Goal: Task Accomplishment & Management: Manage account settings

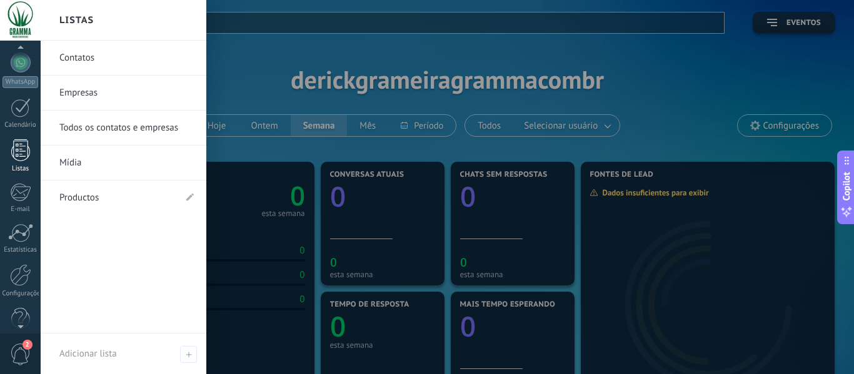
click at [19, 151] on div at bounding box center [20, 150] width 19 height 22
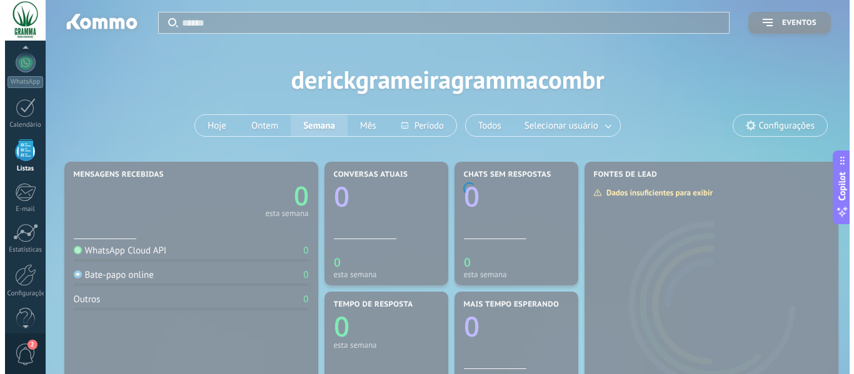
scroll to position [78, 0]
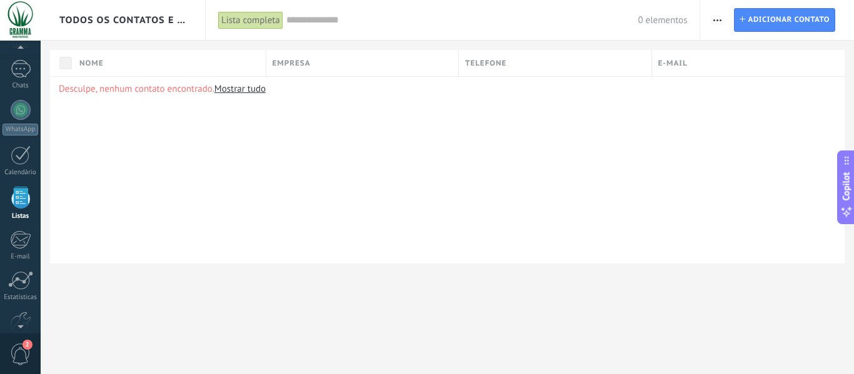
click at [139, 22] on span "Todos os contatos e Empresas" at bounding box center [123, 20] width 128 height 12
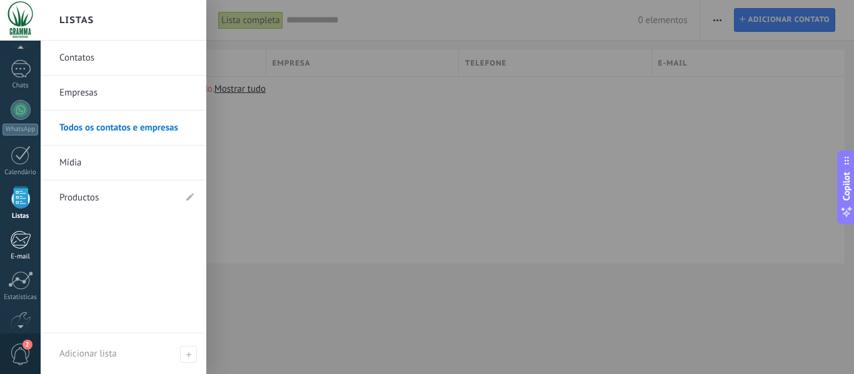
click at [29, 244] on div at bounding box center [20, 240] width 21 height 19
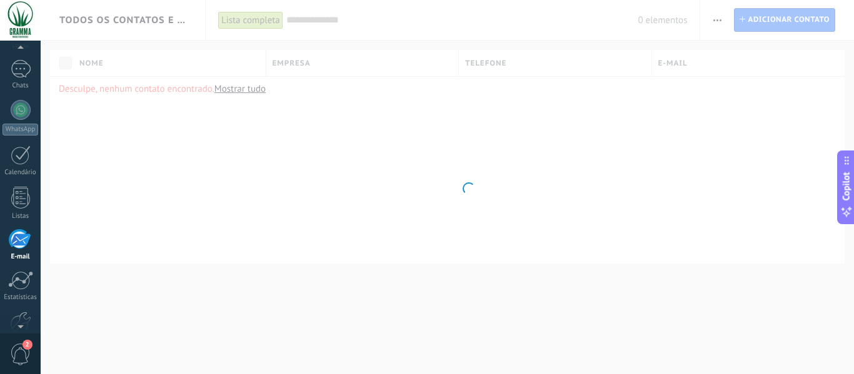
scroll to position [121, 0]
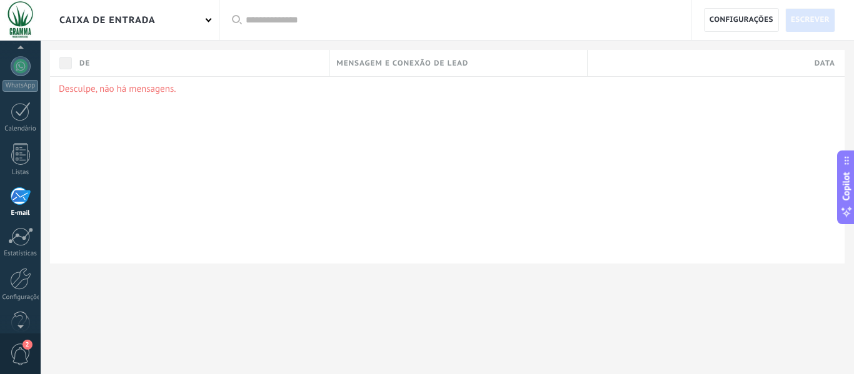
click at [140, 1] on div "Caixa de entrada" at bounding box center [107, 20] width 96 height 40
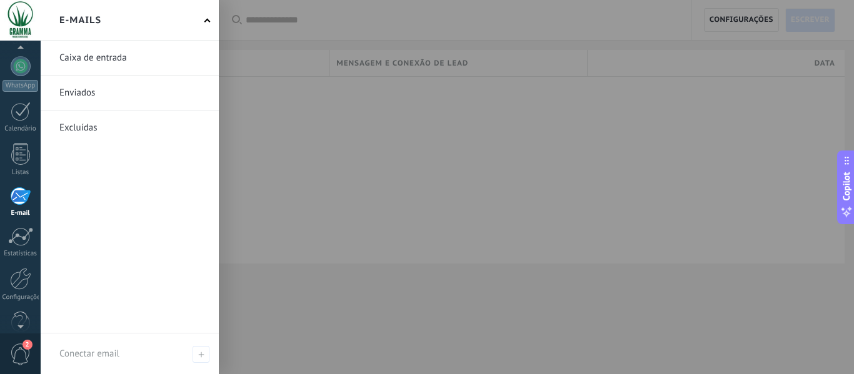
click at [133, 15] on div "E-mails" at bounding box center [130, 20] width 178 height 41
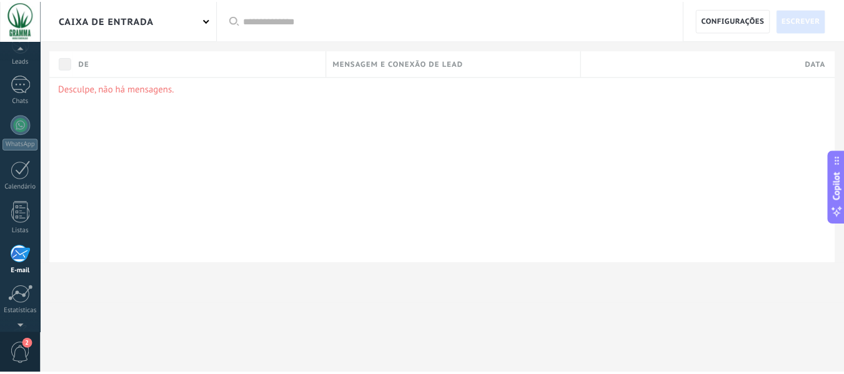
scroll to position [146, 0]
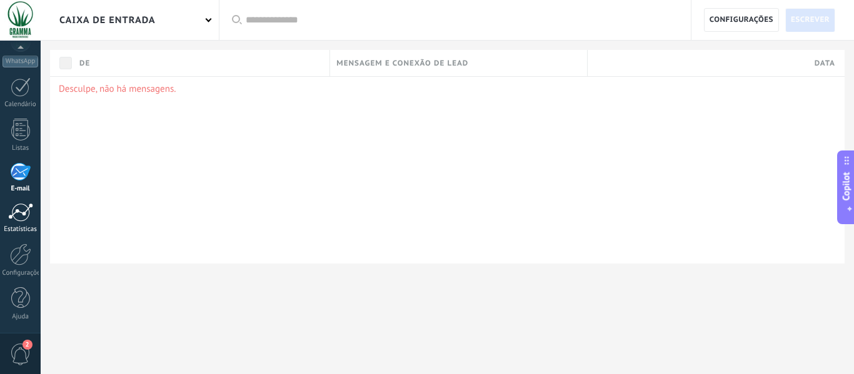
click at [24, 218] on div at bounding box center [20, 212] width 25 height 19
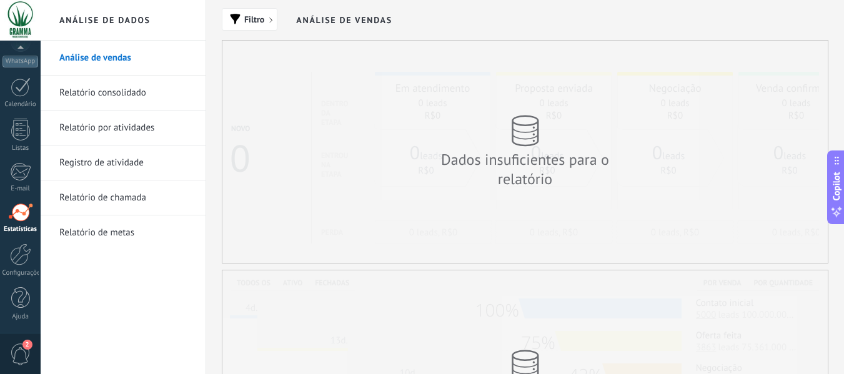
click at [108, 21] on h2 "Análise de dados" at bounding box center [123, 20] width 134 height 41
click at [13, 262] on div at bounding box center [20, 255] width 21 height 22
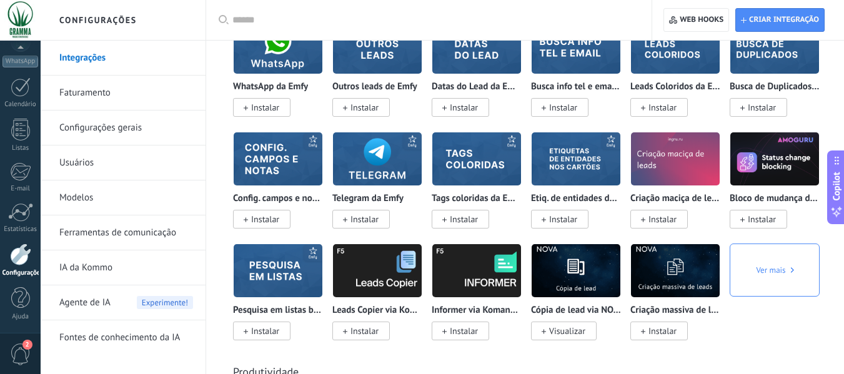
scroll to position [4063, 0]
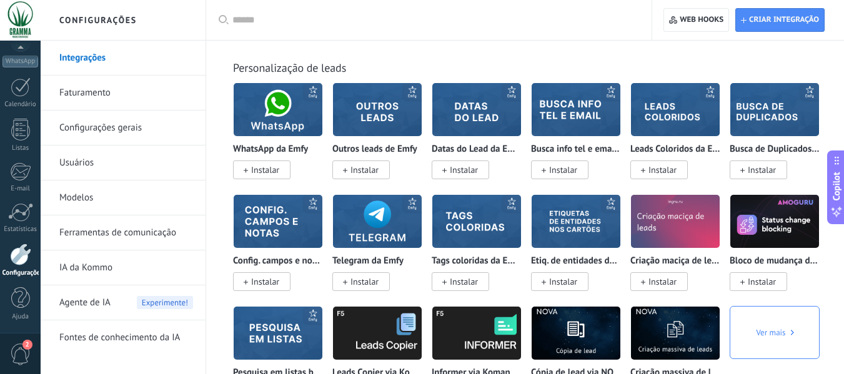
click at [90, 92] on link "Faturamento" at bounding box center [126, 93] width 134 height 35
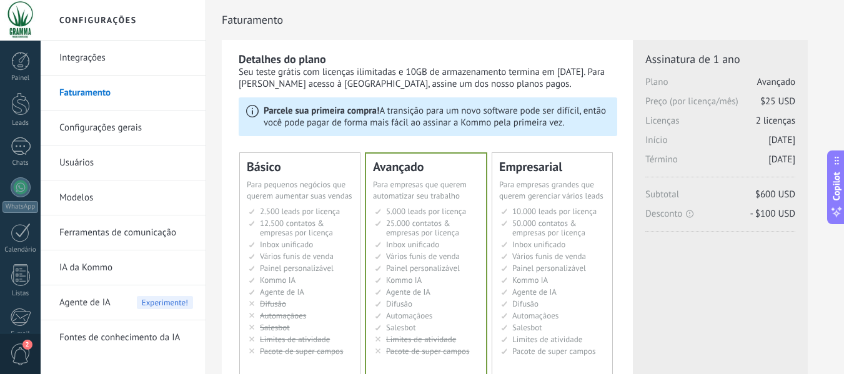
click at [308, 194] on span "Para pequenos negócios que querem aumentar suas vendas" at bounding box center [300, 190] width 106 height 22
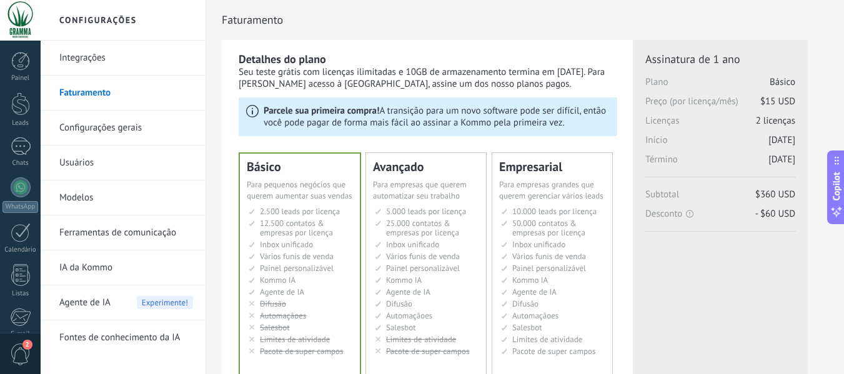
click at [448, 199] on span "Para empresas que querem automatizar seu trabalho" at bounding box center [420, 190] width 94 height 22
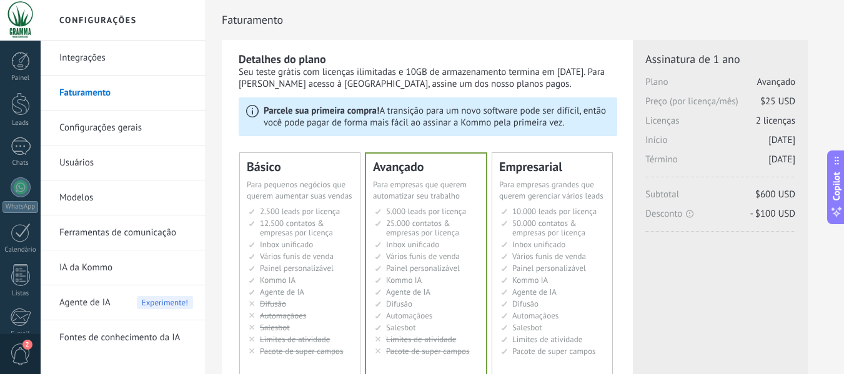
click at [321, 180] on span "Para pequenos negócios que querem aumentar suas vendas" at bounding box center [300, 190] width 106 height 22
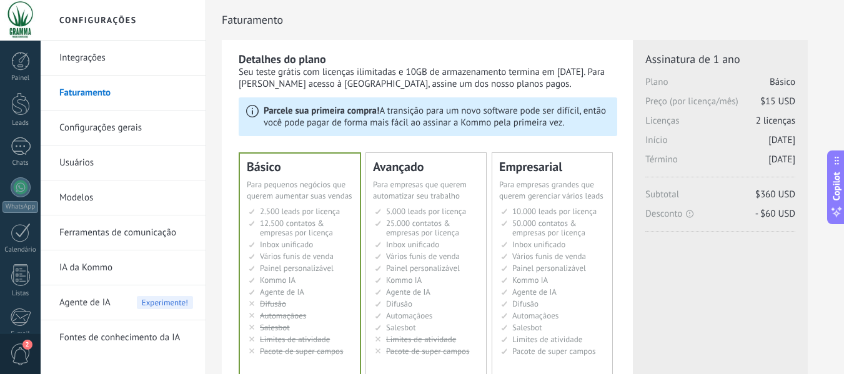
click at [102, 124] on link "Configurações gerais" at bounding box center [126, 128] width 134 height 35
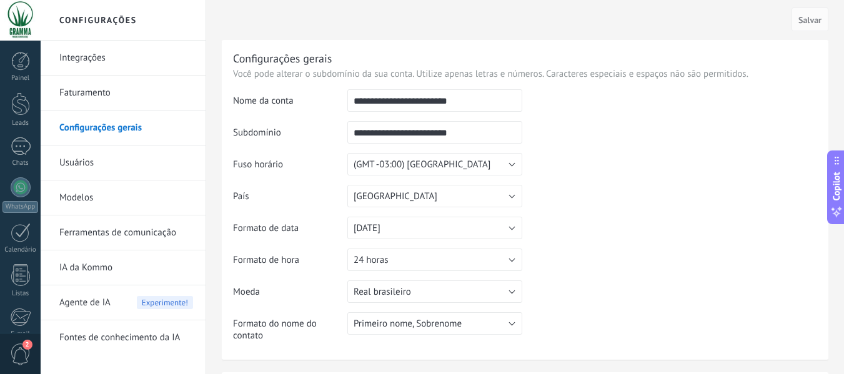
click at [486, 103] on input "**********" at bounding box center [435, 100] width 175 height 23
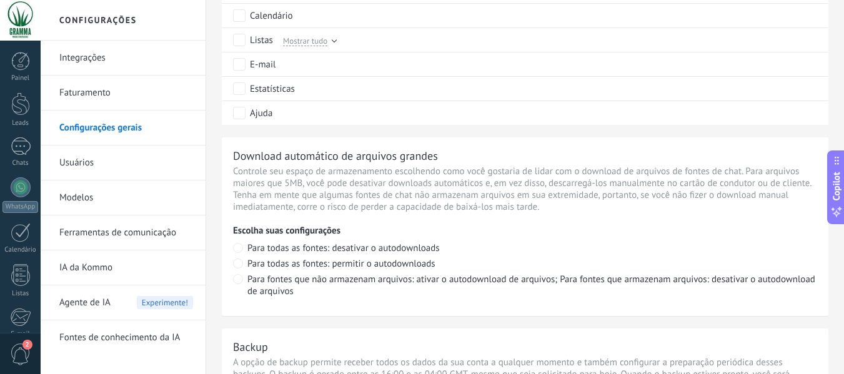
scroll to position [813, 0]
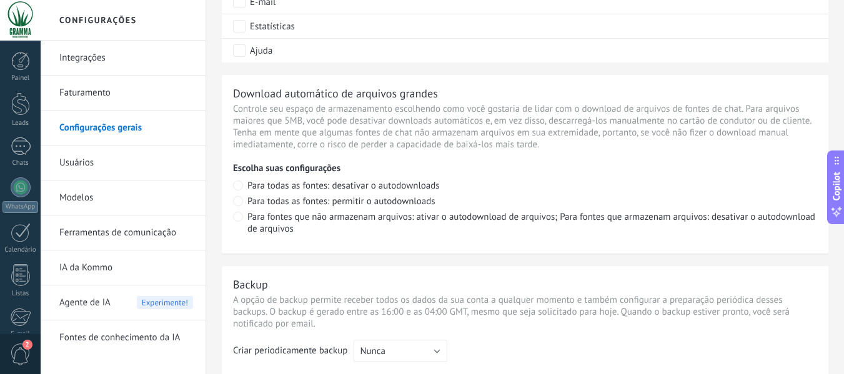
click at [131, 163] on link "Usuários" at bounding box center [126, 163] width 134 height 35
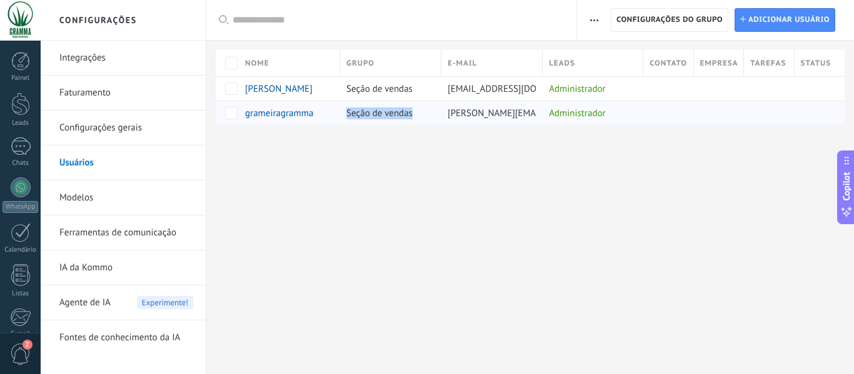
drag, startPoint x: 348, startPoint y: 113, endPoint x: 426, endPoint y: 114, distance: 78.1
click at [426, 114] on div "Seção de vendas" at bounding box center [387, 113] width 95 height 24
